Goal: Obtain resource: Download file/media

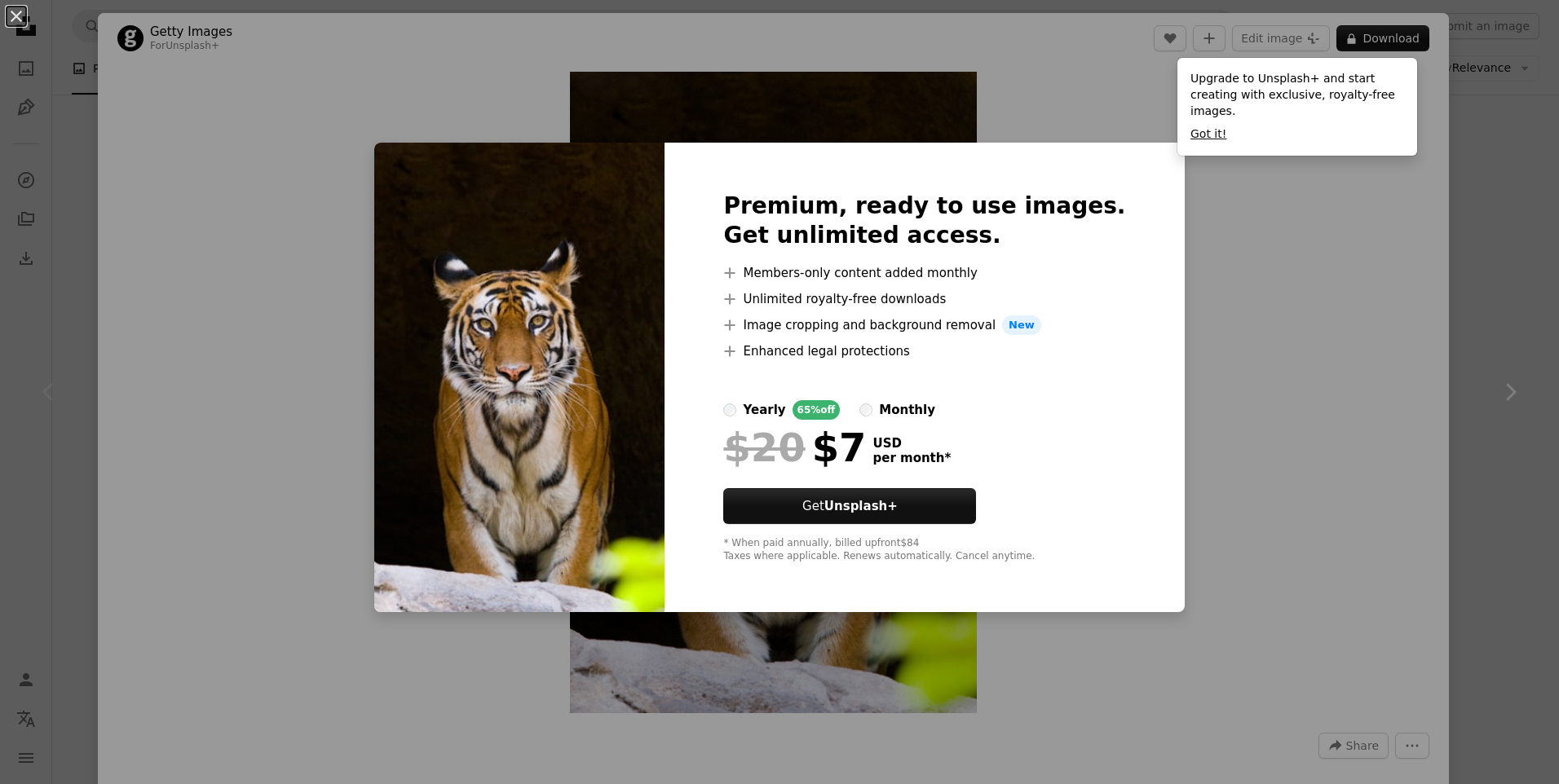
click at [1191, 126] on button "Got it!" at bounding box center [1208, 134] width 36 height 16
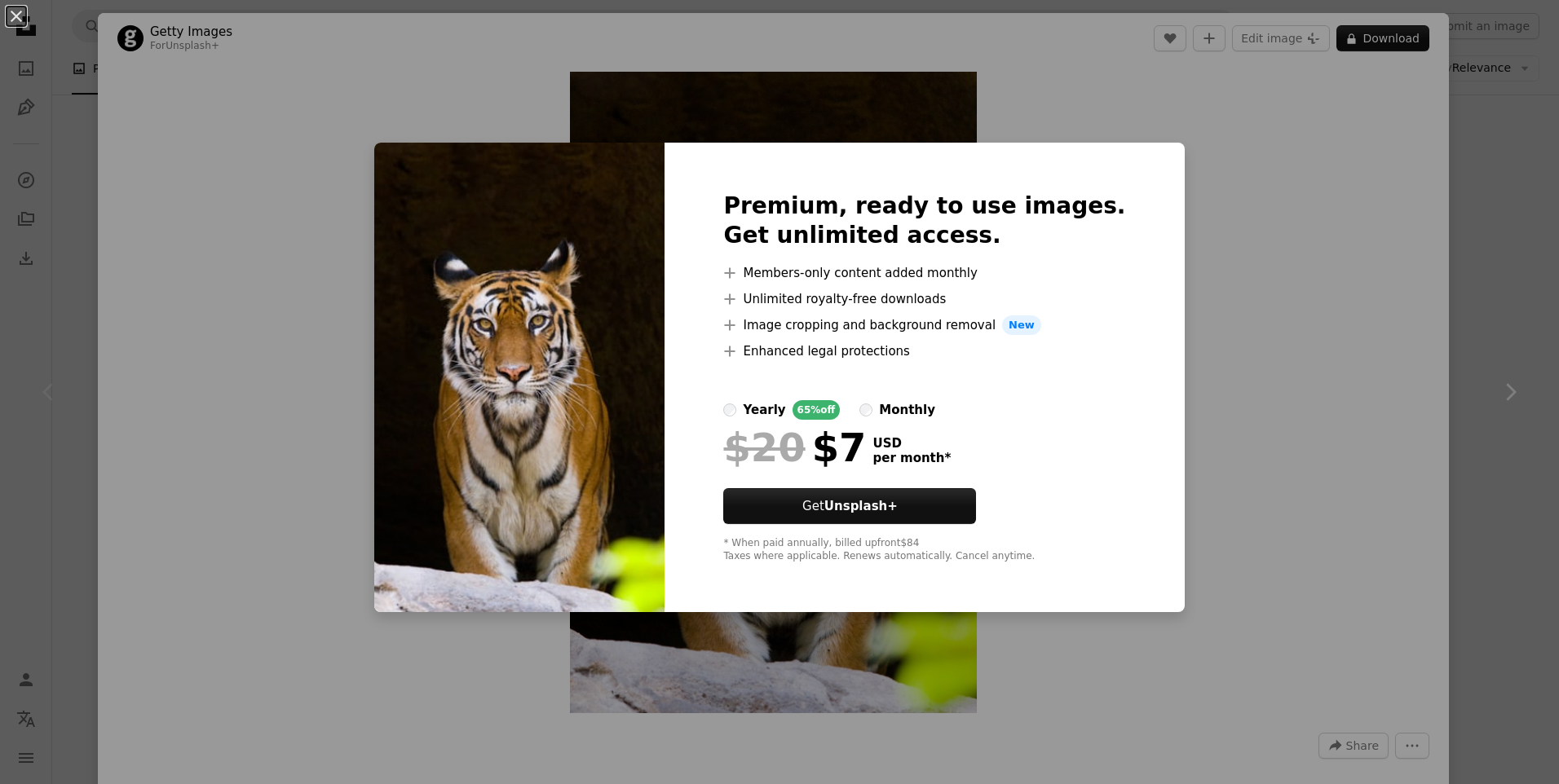
click at [1412, 67] on div "An X shape Premium, ready to use images. Get unlimited access. A plus sign Memb…" at bounding box center [779, 392] width 1559 height 784
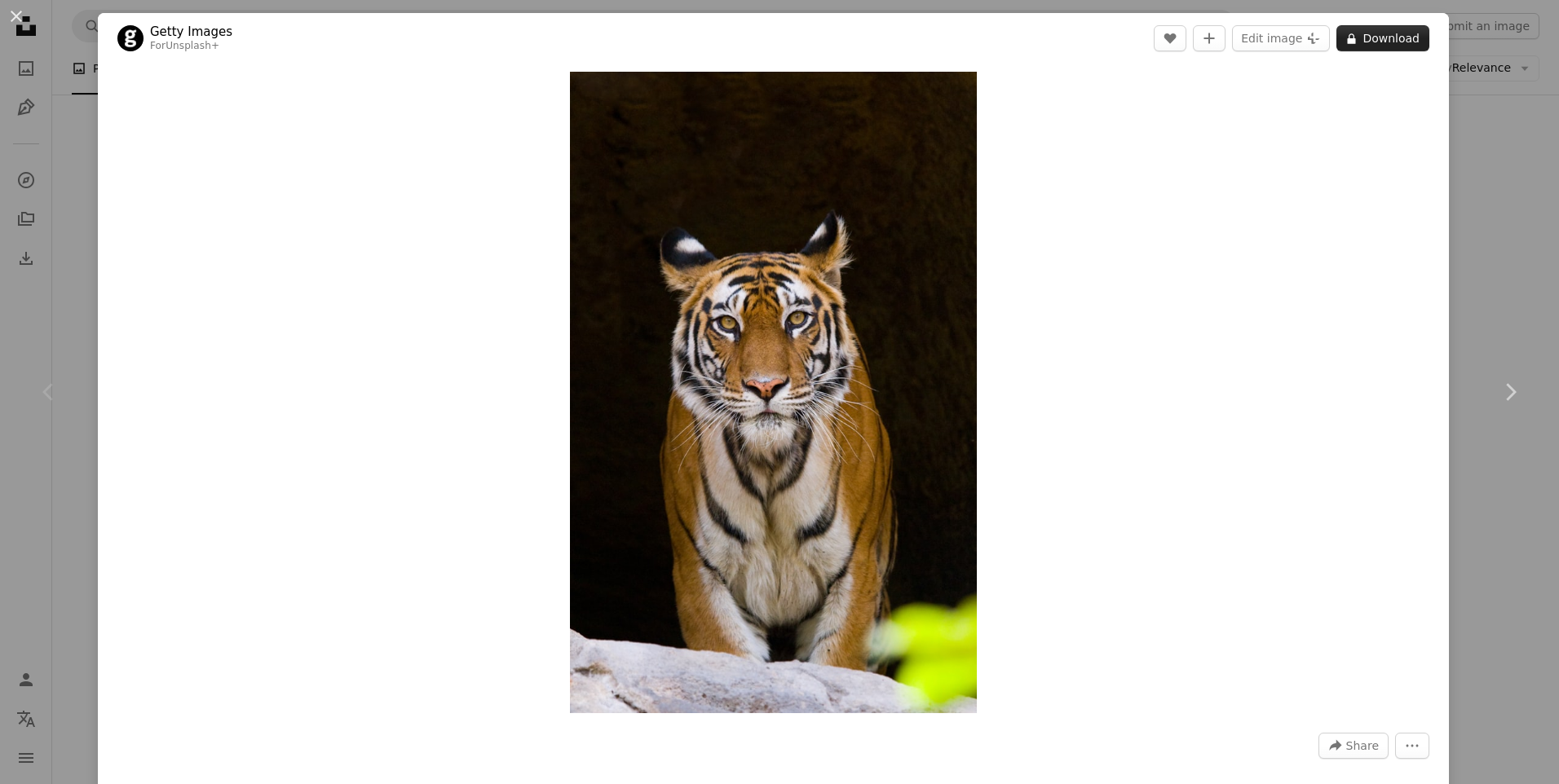
click at [1362, 33] on button "A lock Download" at bounding box center [1382, 38] width 93 height 26
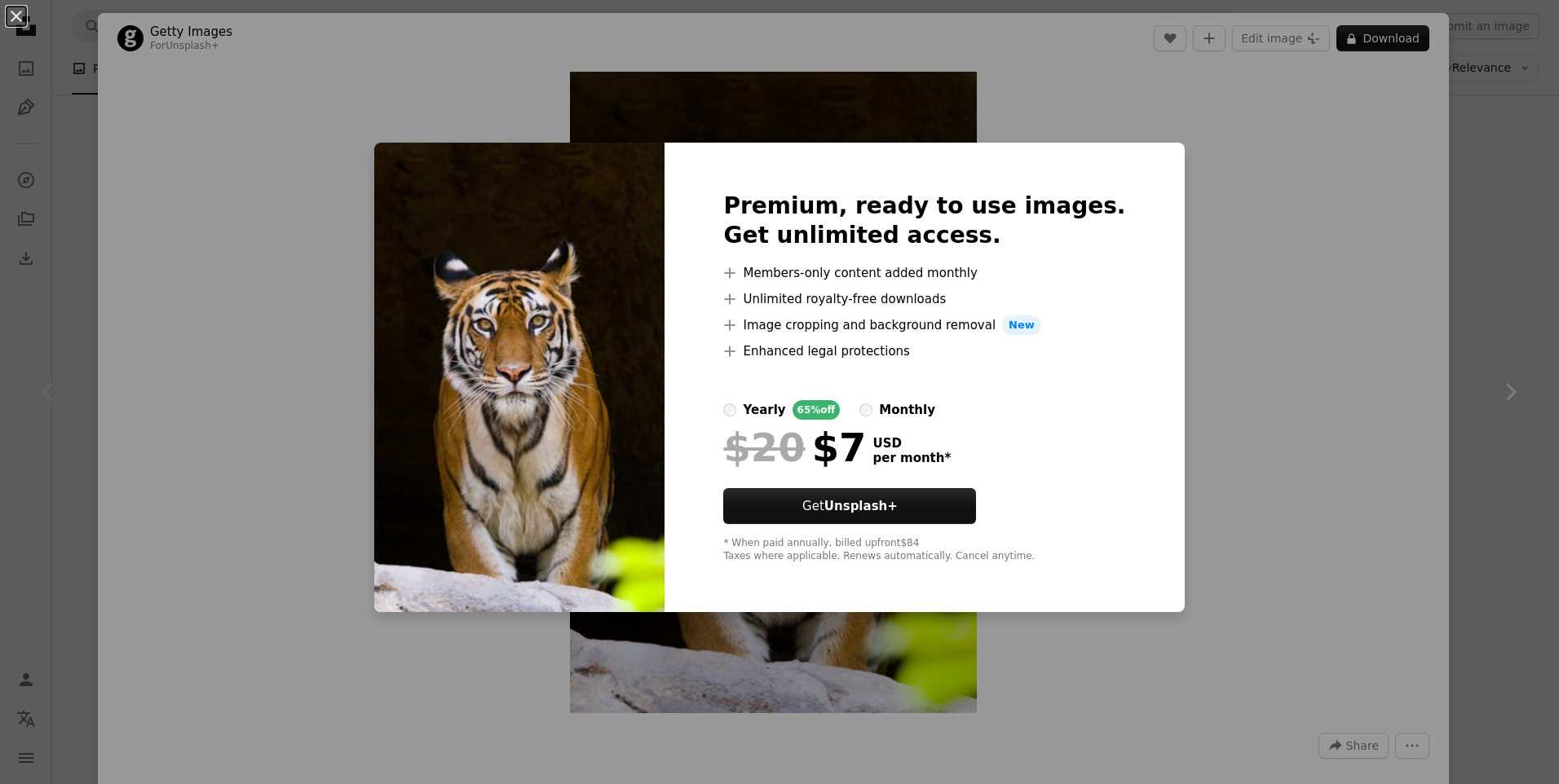
click at [1289, 243] on div "An X shape Premium, ready to use images. Get unlimited access. A plus sign Memb…" at bounding box center [779, 392] width 1559 height 784
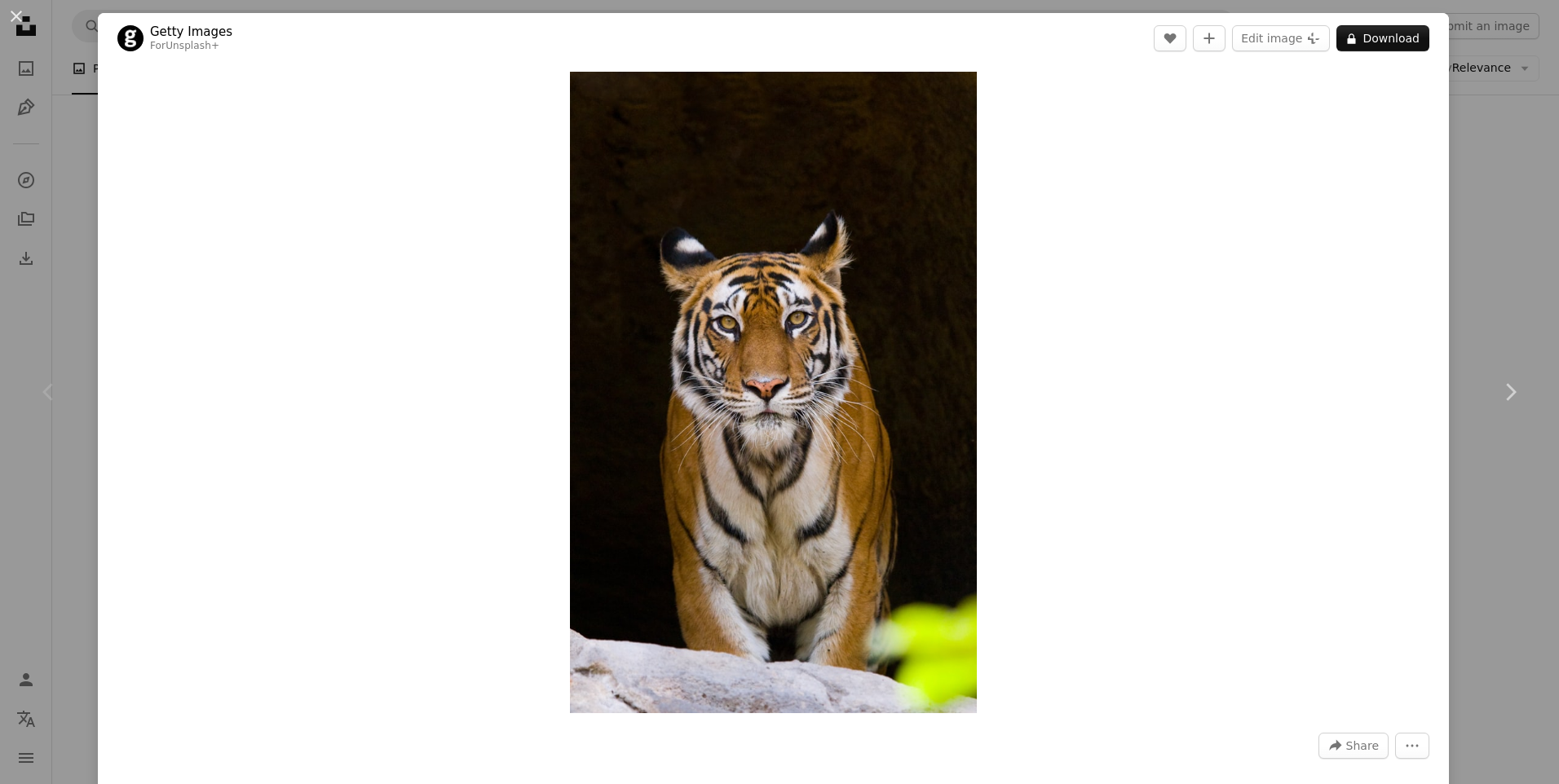
click at [1430, 282] on div "Zoom in" at bounding box center [774, 392] width 1351 height 657
click at [1458, 270] on div "An X shape Chevron left Chevron right Getty Images For Unsplash+ A heart A plus…" at bounding box center [779, 392] width 1559 height 784
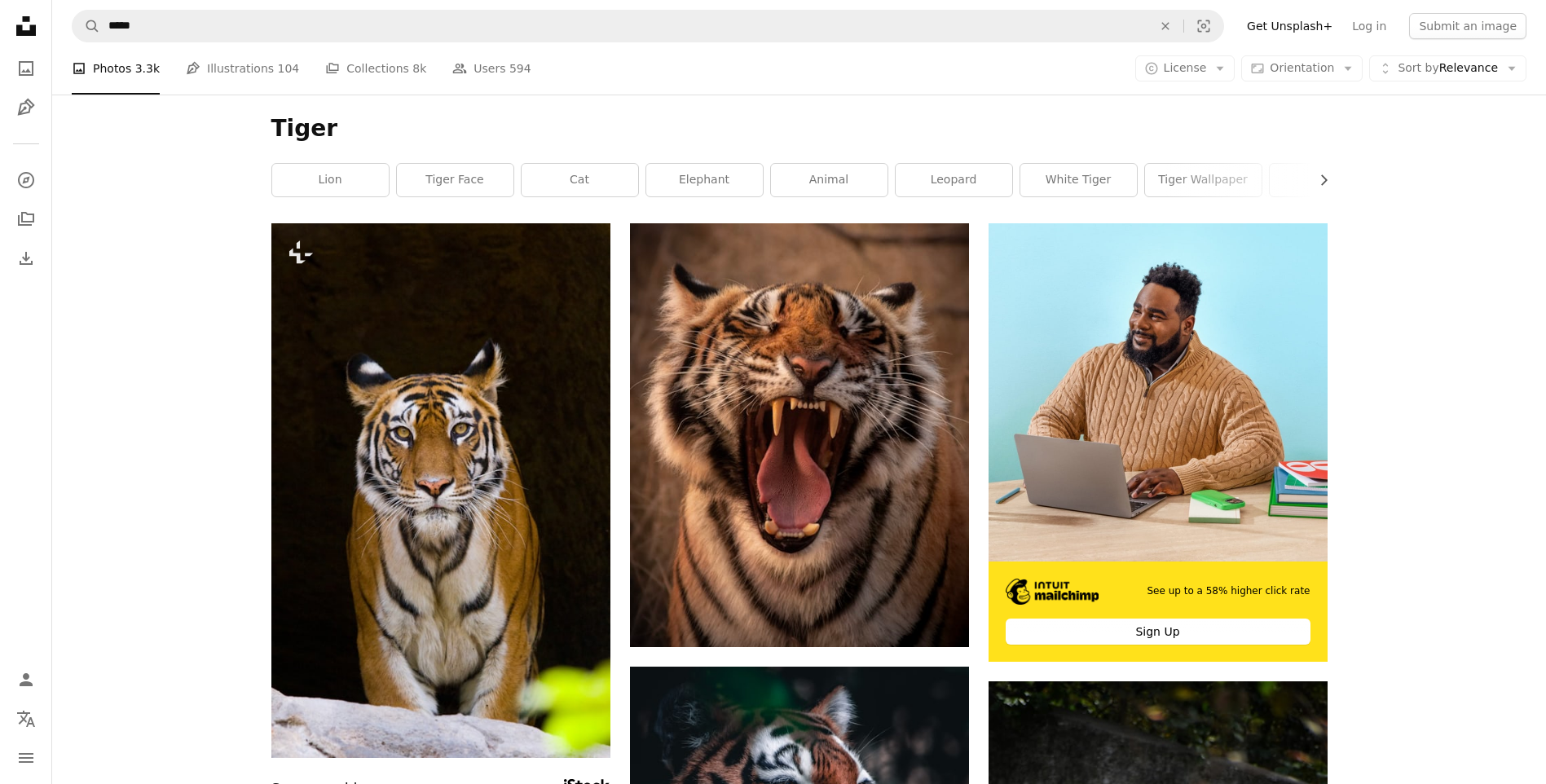
drag, startPoint x: 466, startPoint y: 387, endPoint x: 157, endPoint y: 334, distance: 313.5
